Goal: Task Accomplishment & Management: Manage account settings

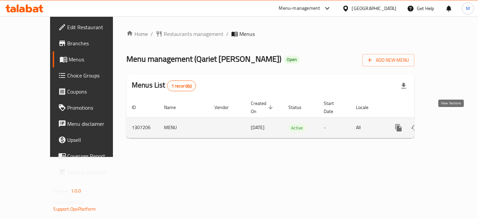
click at [451, 124] on icon "enhanced table" at bounding box center [447, 128] width 8 height 8
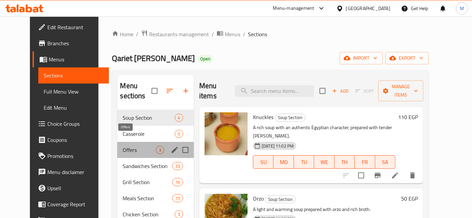
click at [123, 146] on span "Offers" at bounding box center [139, 150] width 33 height 8
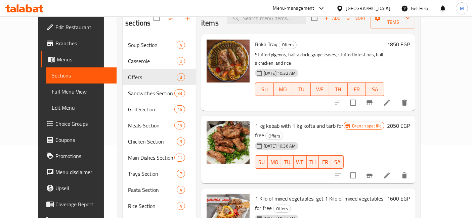
scroll to position [73, 0]
click at [410, 121] on h6 "2050 EGP" at bounding box center [398, 125] width 23 height 9
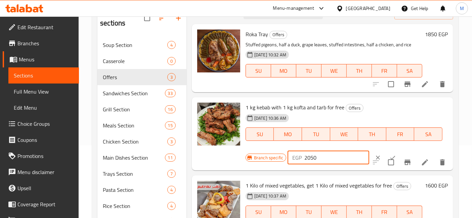
click at [322, 160] on input "2050" at bounding box center [337, 157] width 65 height 13
type input "2920"
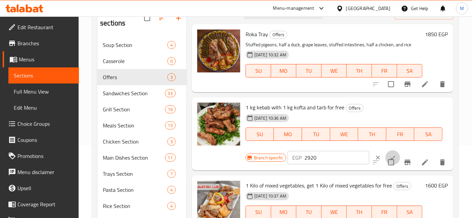
click at [386, 153] on button "ok" at bounding box center [393, 158] width 15 height 15
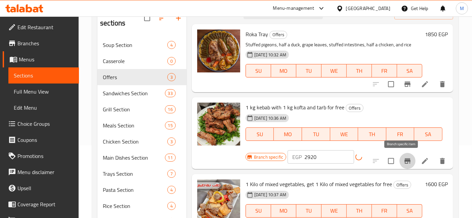
click at [405, 161] on icon "Branch-specific-item" at bounding box center [408, 161] width 6 height 5
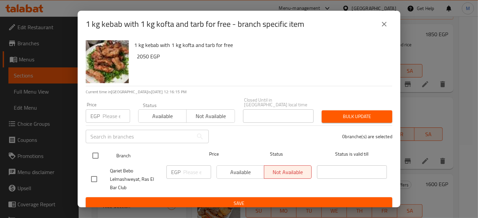
click at [97, 149] on input "checkbox" at bounding box center [95, 156] width 14 height 14
checkbox input "true"
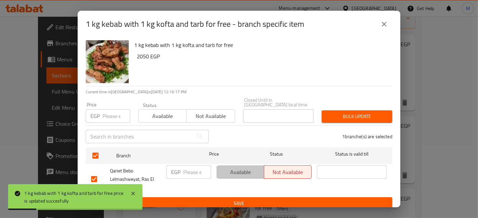
click at [234, 168] on span "Available" at bounding box center [241, 173] width 42 height 10
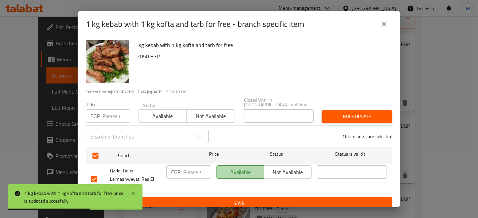
click at [245, 168] on span "Available" at bounding box center [241, 173] width 42 height 10
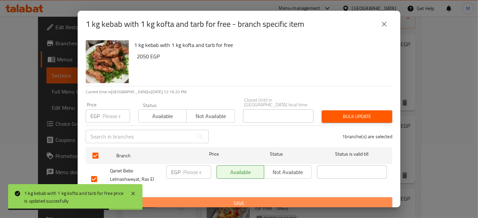
click at [260, 201] on span "Save" at bounding box center [239, 204] width 296 height 8
